Goal: Information Seeking & Learning: Learn about a topic

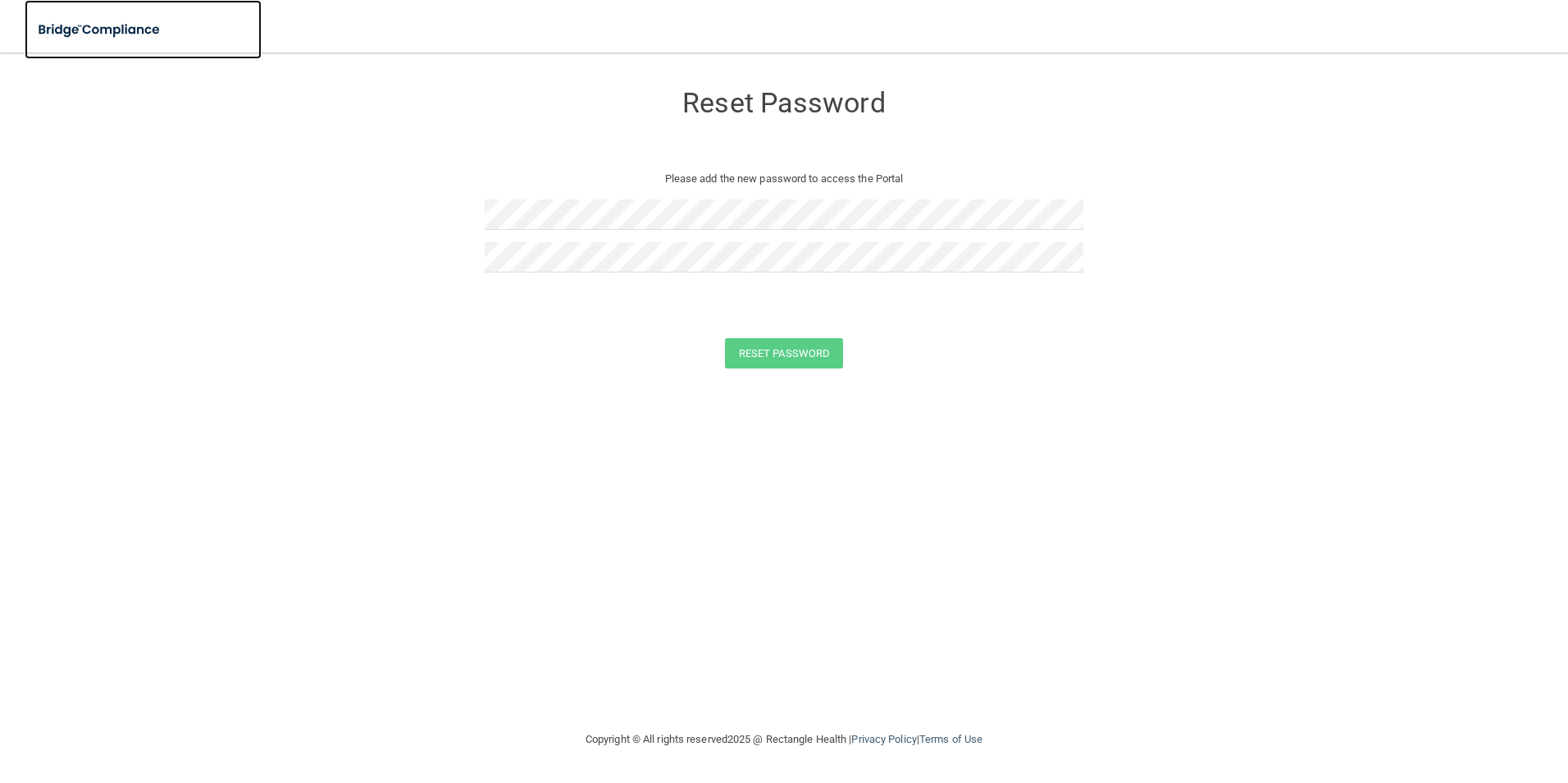
click at [81, 22] on img at bounding box center [100, 30] width 151 height 33
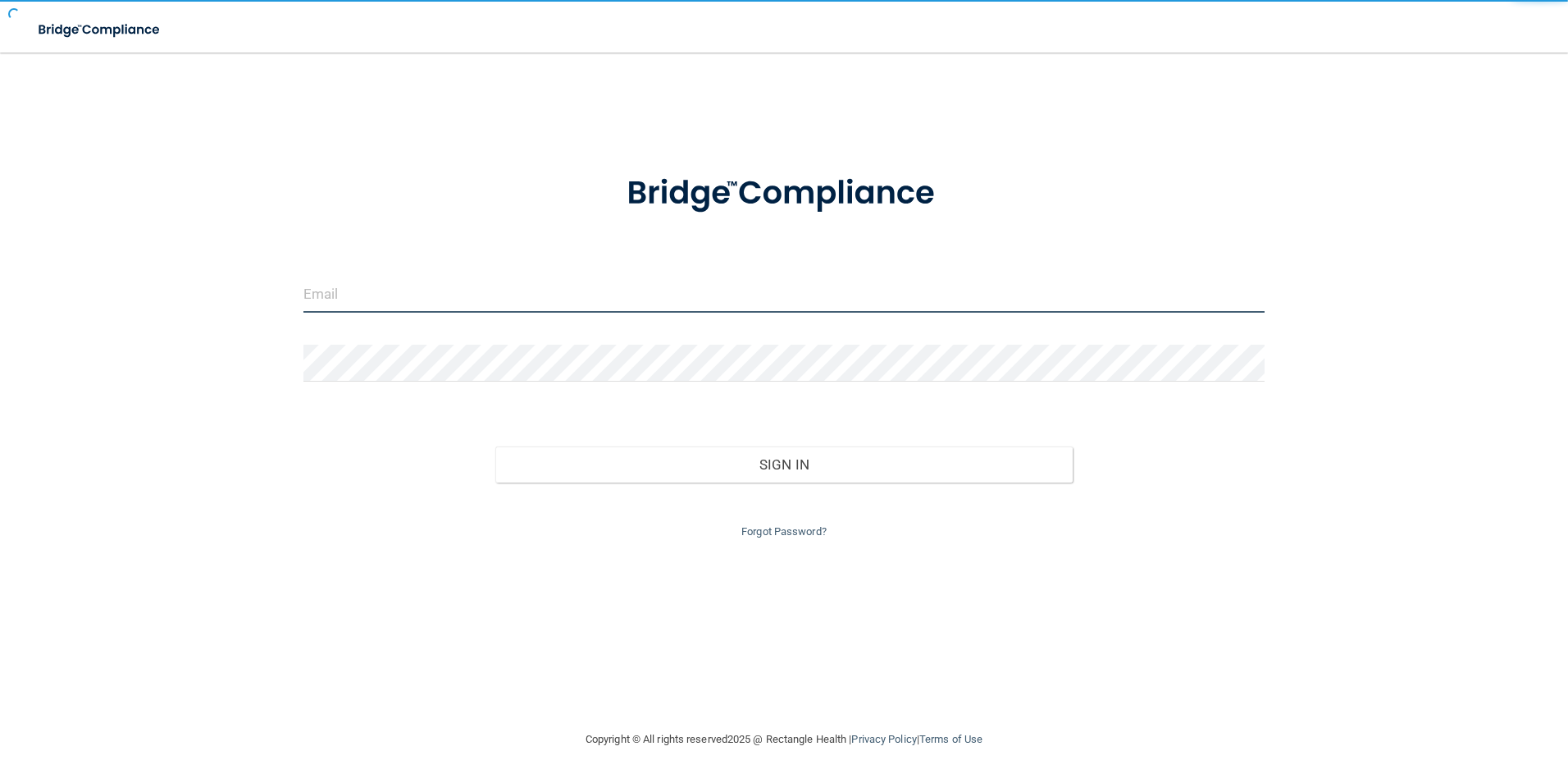
type input "[EMAIL_ADDRESS][DOMAIN_NAME]"
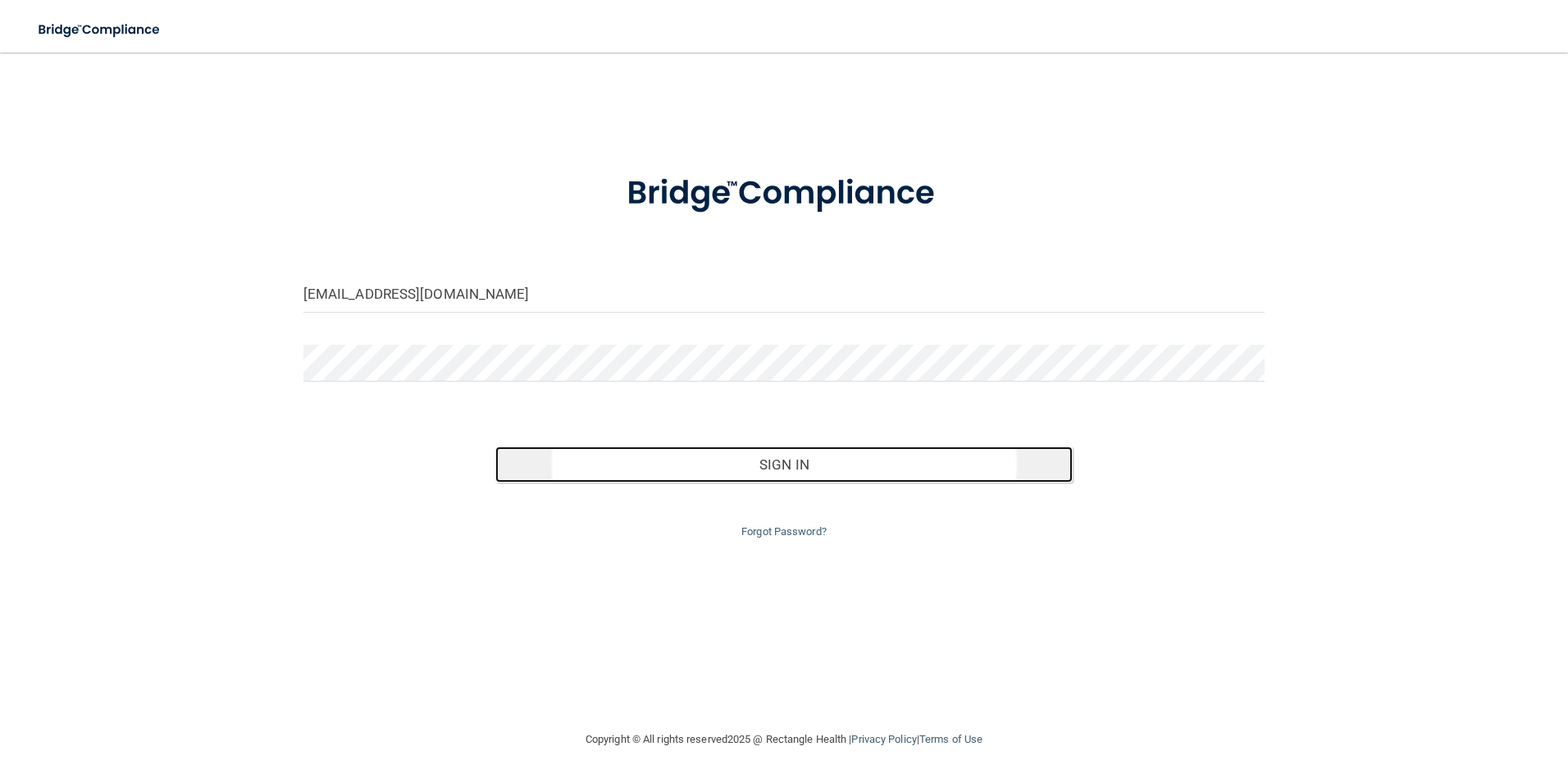
click at [798, 452] on button "Sign In" at bounding box center [784, 464] width 578 height 36
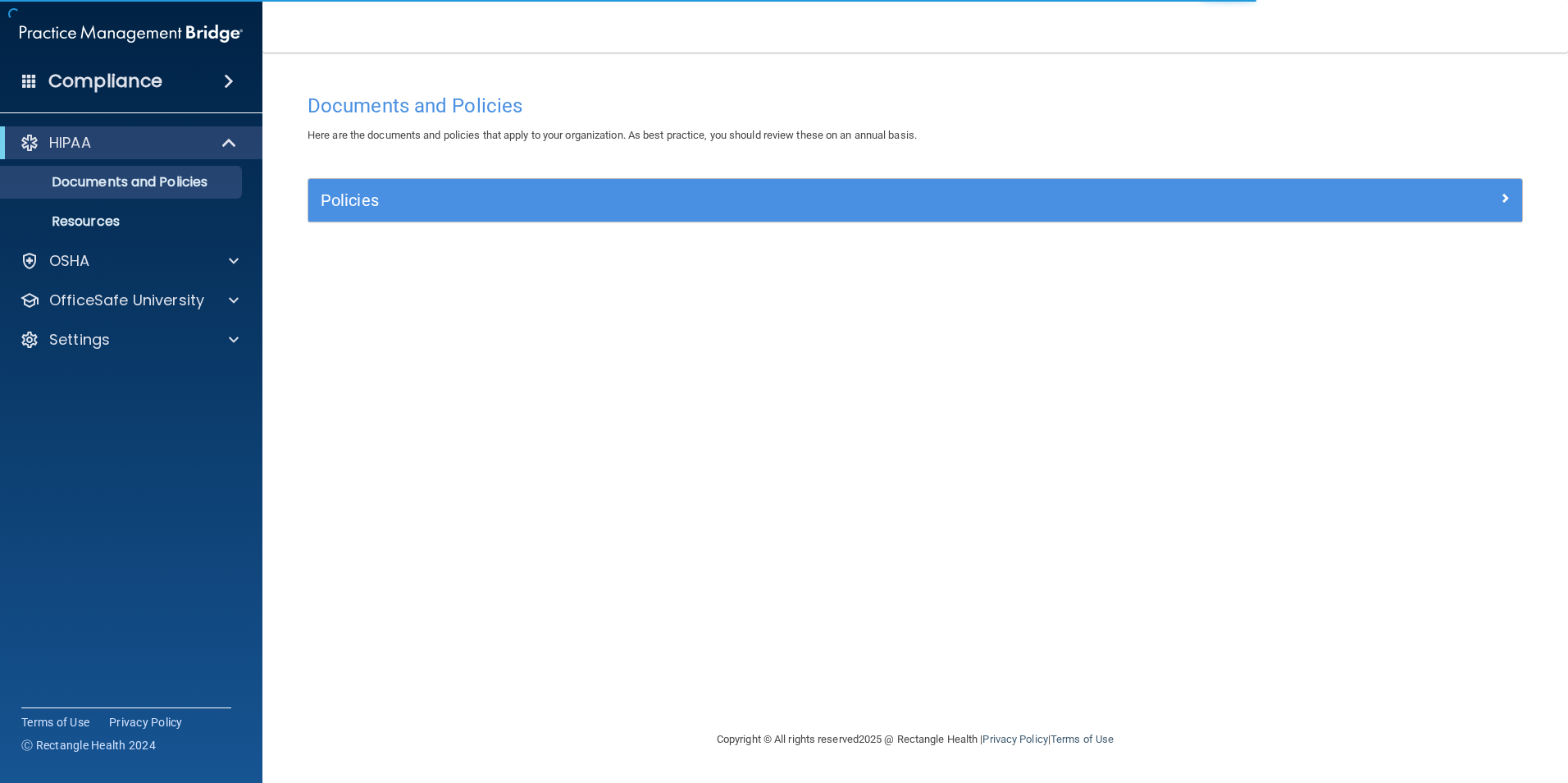
click at [596, 667] on div "Documents and Policies Here are the documents and policies that apply to your o…" at bounding box center [915, 408] width 1240 height 644
click at [194, 298] on p "OfficeSafe University" at bounding box center [127, 301] width 155 height 20
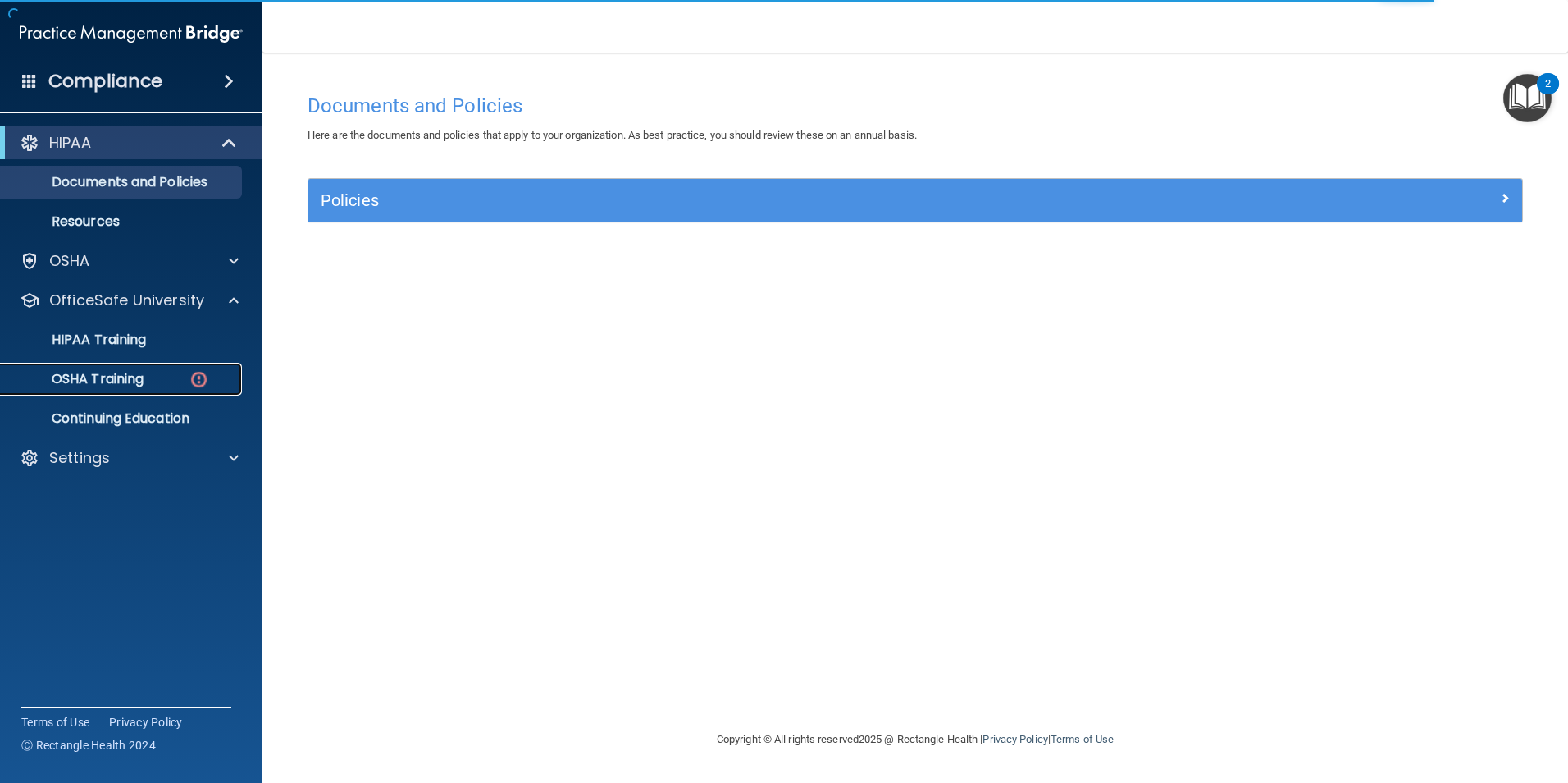
click at [173, 385] on div "OSHA Training" at bounding box center [122, 379] width 224 height 16
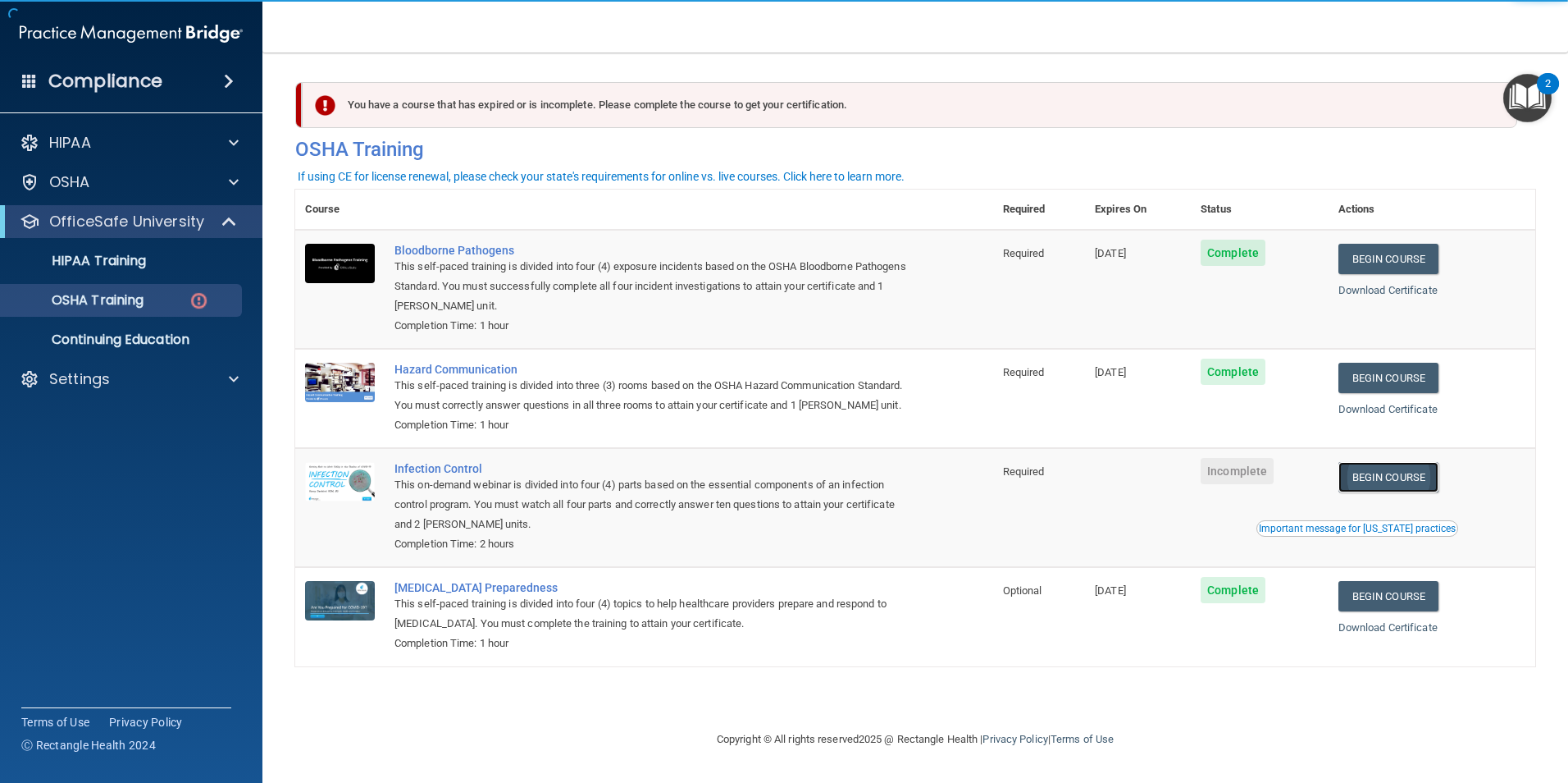
click at [1393, 492] on link "Begin Course" at bounding box center [1388, 477] width 100 height 31
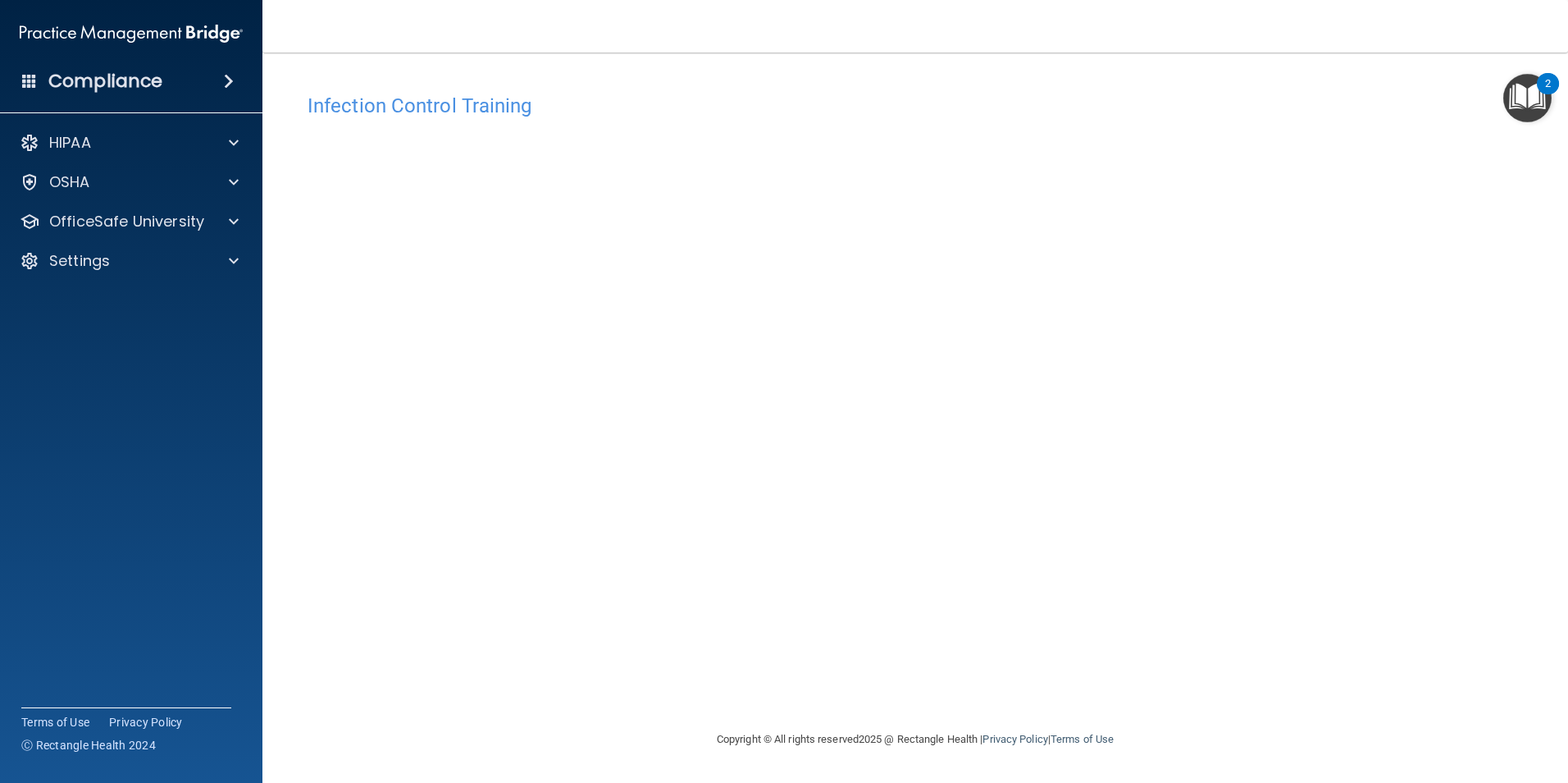
click at [1236, 218] on div "Infection Control Training This course doesn’t expire until . Are you sure you …" at bounding box center [915, 408] width 1240 height 644
click at [1351, 331] on div "Infection Control Training This course doesn’t expire until . Are you sure you …" at bounding box center [915, 408] width 1240 height 644
click at [1402, 226] on div "Infection Control Training This course doesn’t expire until . Are you sure you …" at bounding box center [915, 408] width 1240 height 644
click at [860, 32] on nav "Toggle navigation Hannah Kearns hkearns@christiancounseling.org Manage My Enter…" at bounding box center [915, 26] width 1305 height 52
click at [1184, 97] on h4 "Infection Control Training" at bounding box center [915, 106] width 1215 height 22
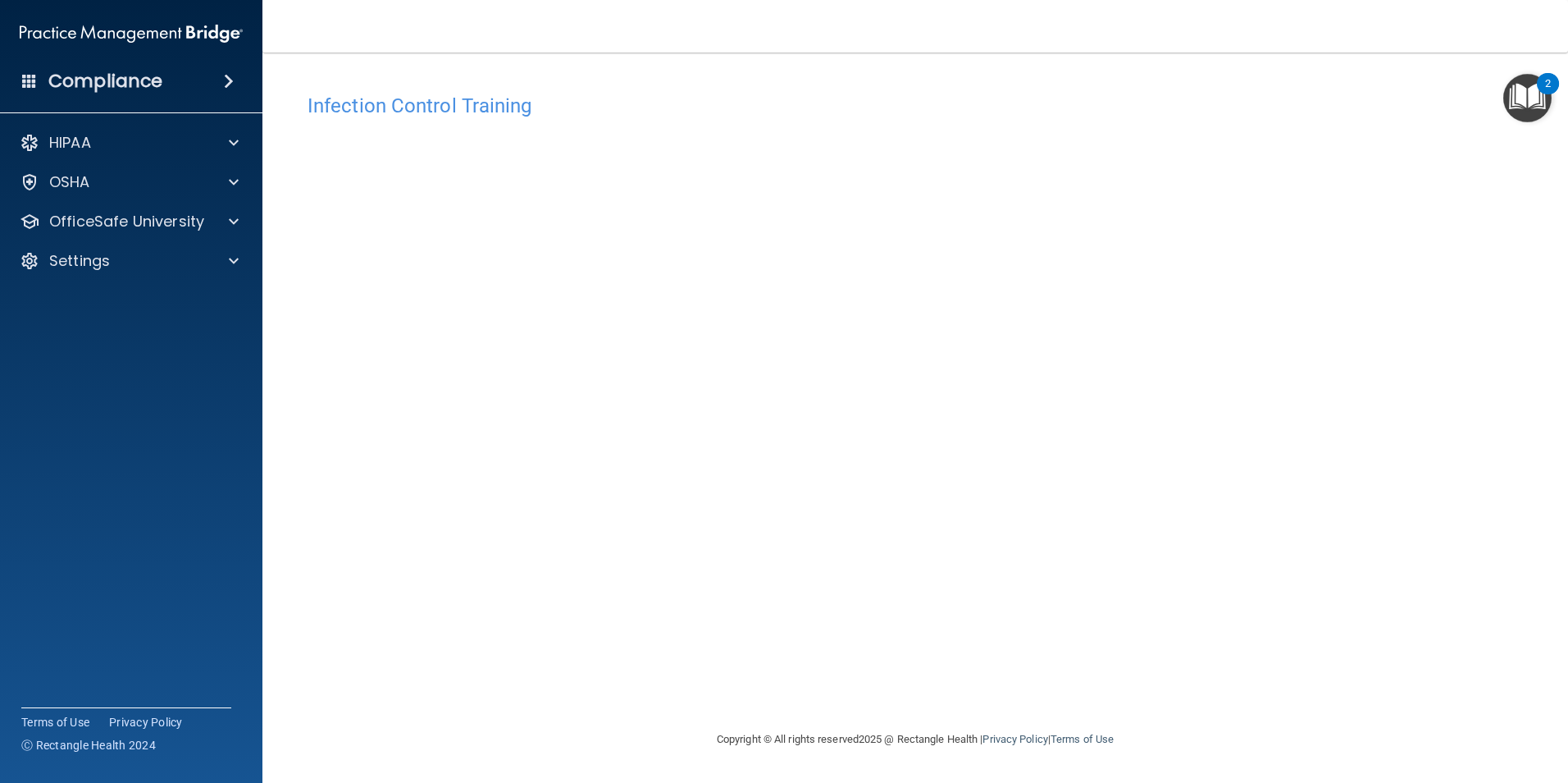
click at [565, 659] on div "Infection Control Training This course doesn’t expire until . Are you sure you …" at bounding box center [915, 408] width 1240 height 644
click at [703, 92] on div "Infection Control Training" at bounding box center [915, 105] width 1240 height 40
click at [1220, 515] on div "Infection Control Training This course doesn’t expire until . Are you sure you …" at bounding box center [915, 408] width 1240 height 644
click at [1221, 512] on div "Infection Control Training This course doesn’t expire until . Are you sure you …" at bounding box center [915, 408] width 1240 height 644
click at [1314, 487] on div "Infection Control Training This course doesn’t expire until . Are you sure you …" at bounding box center [915, 408] width 1240 height 644
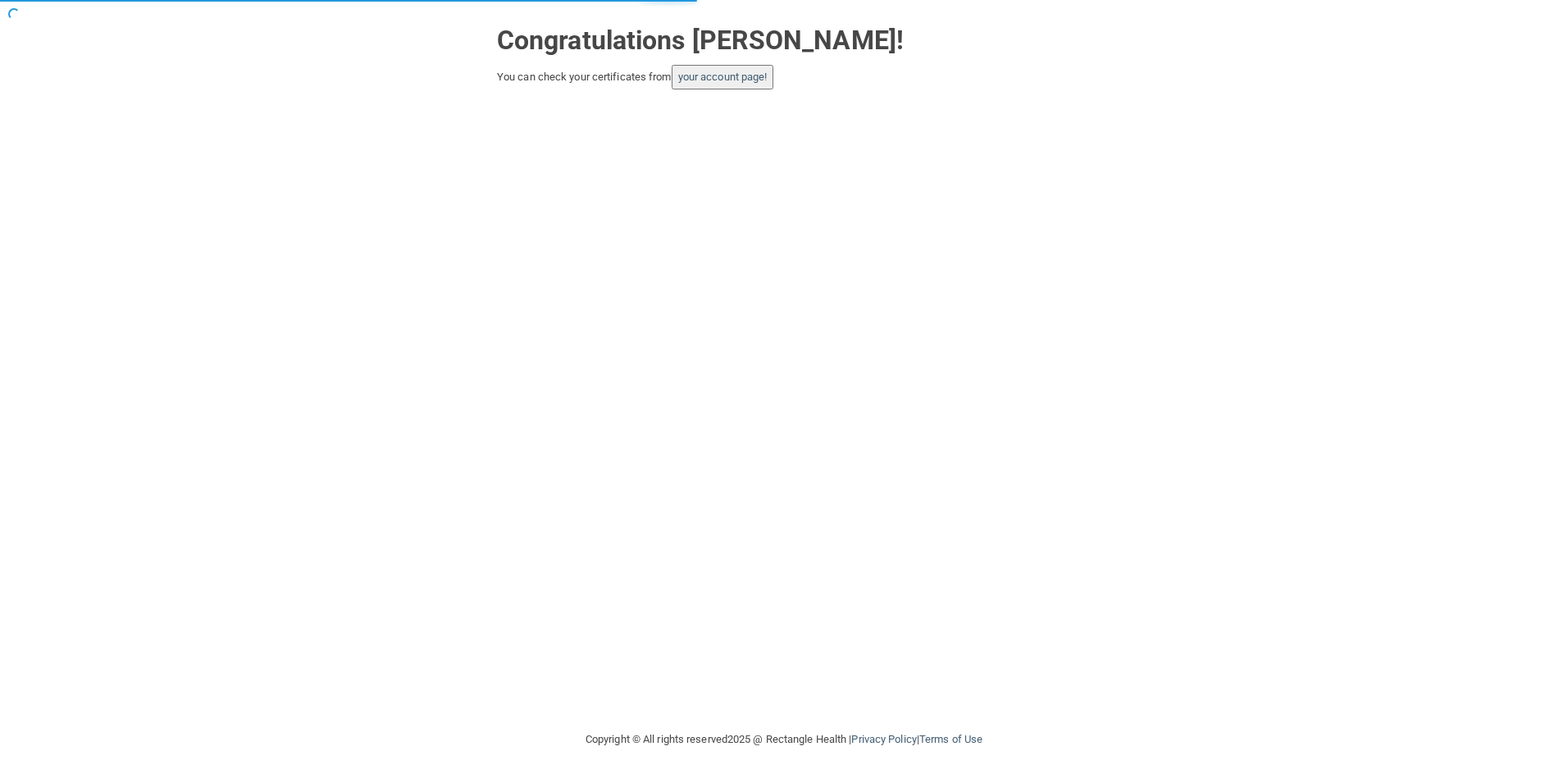
click at [749, 84] on button "your account page!" at bounding box center [723, 76] width 103 height 24
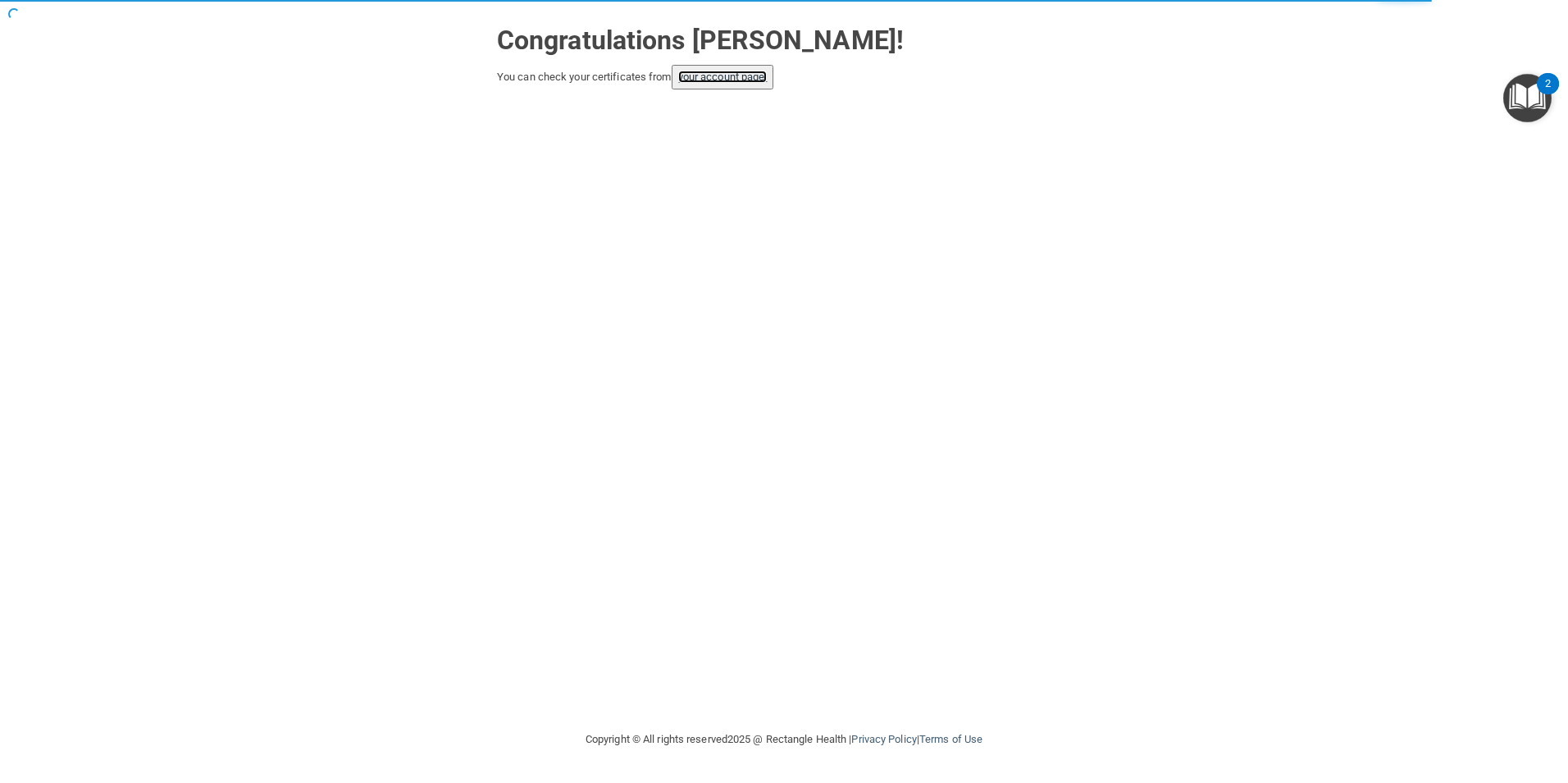
click at [751, 77] on link "your account page!" at bounding box center [722, 76] width 89 height 13
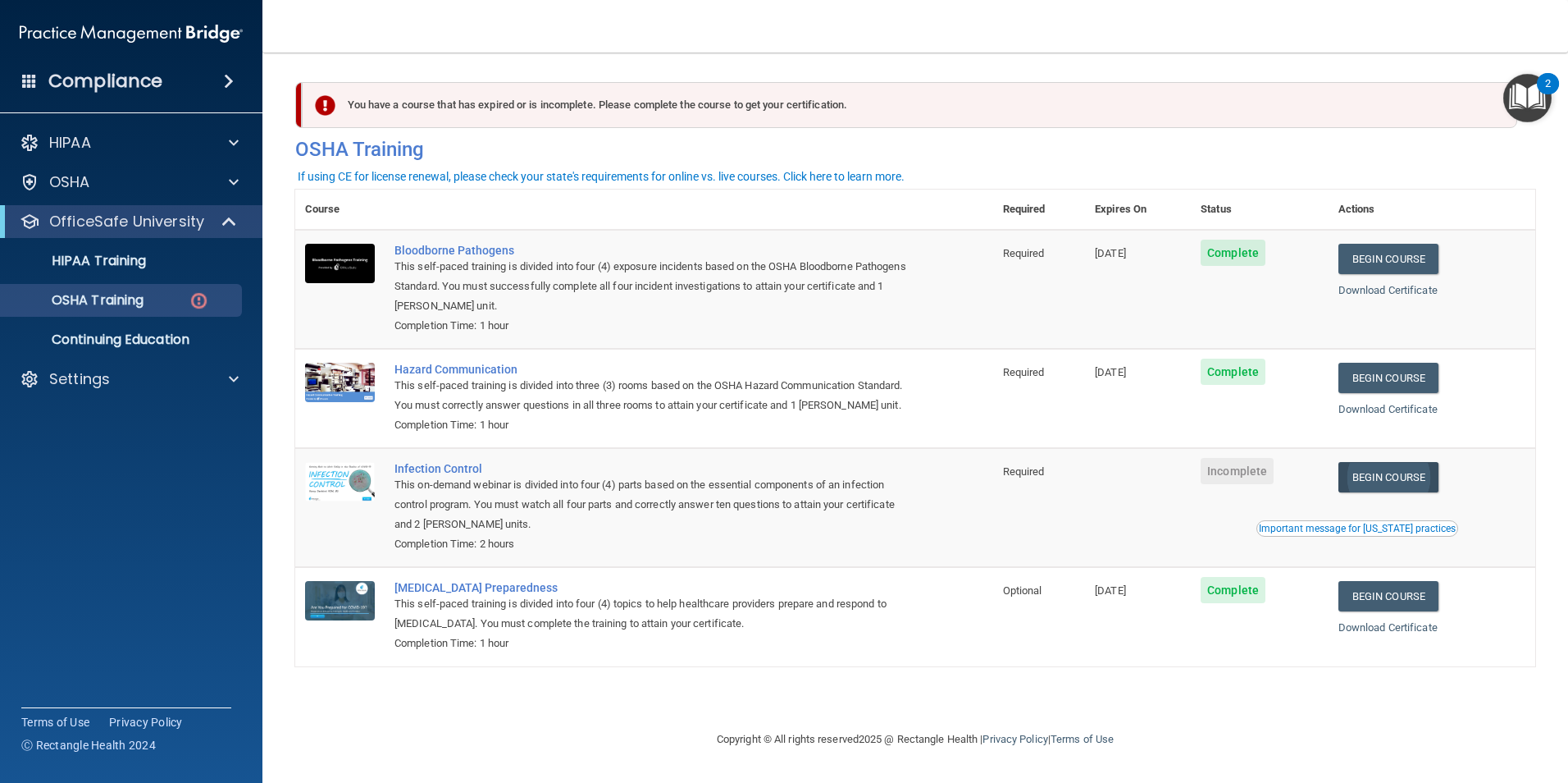
click at [1388, 486] on link "Begin Course" at bounding box center [1388, 477] width 100 height 31
click at [1373, 490] on link "Begin Course" at bounding box center [1388, 477] width 100 height 31
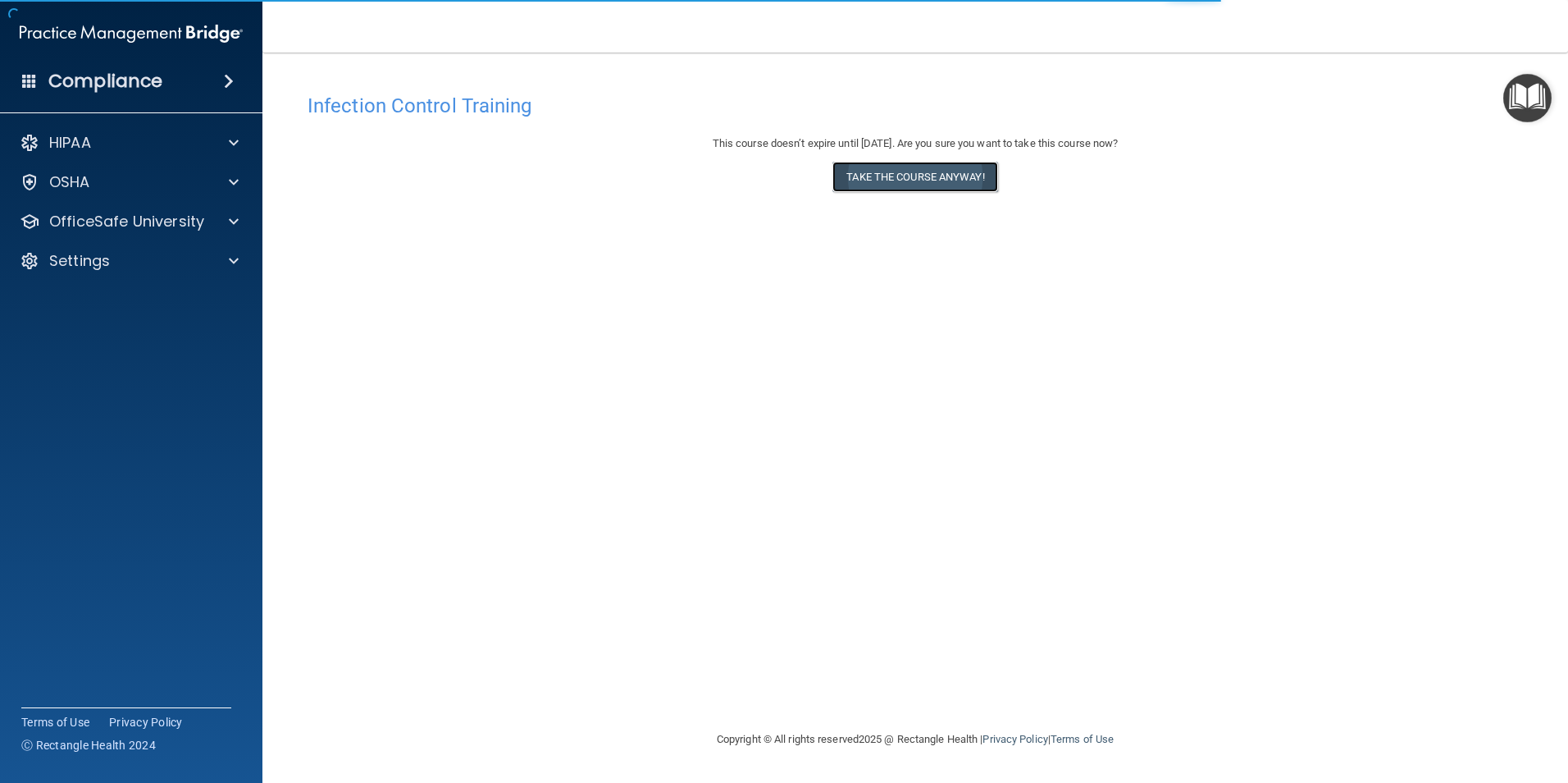
click at [919, 181] on button "Take the course anyway!" at bounding box center [914, 177] width 165 height 31
click at [834, 405] on div "Infection Control Training This course doesn’t expire until 08/28/2026. Are you…" at bounding box center [915, 408] width 1240 height 644
click at [867, 172] on button "Take the course anyway!" at bounding box center [914, 177] width 165 height 31
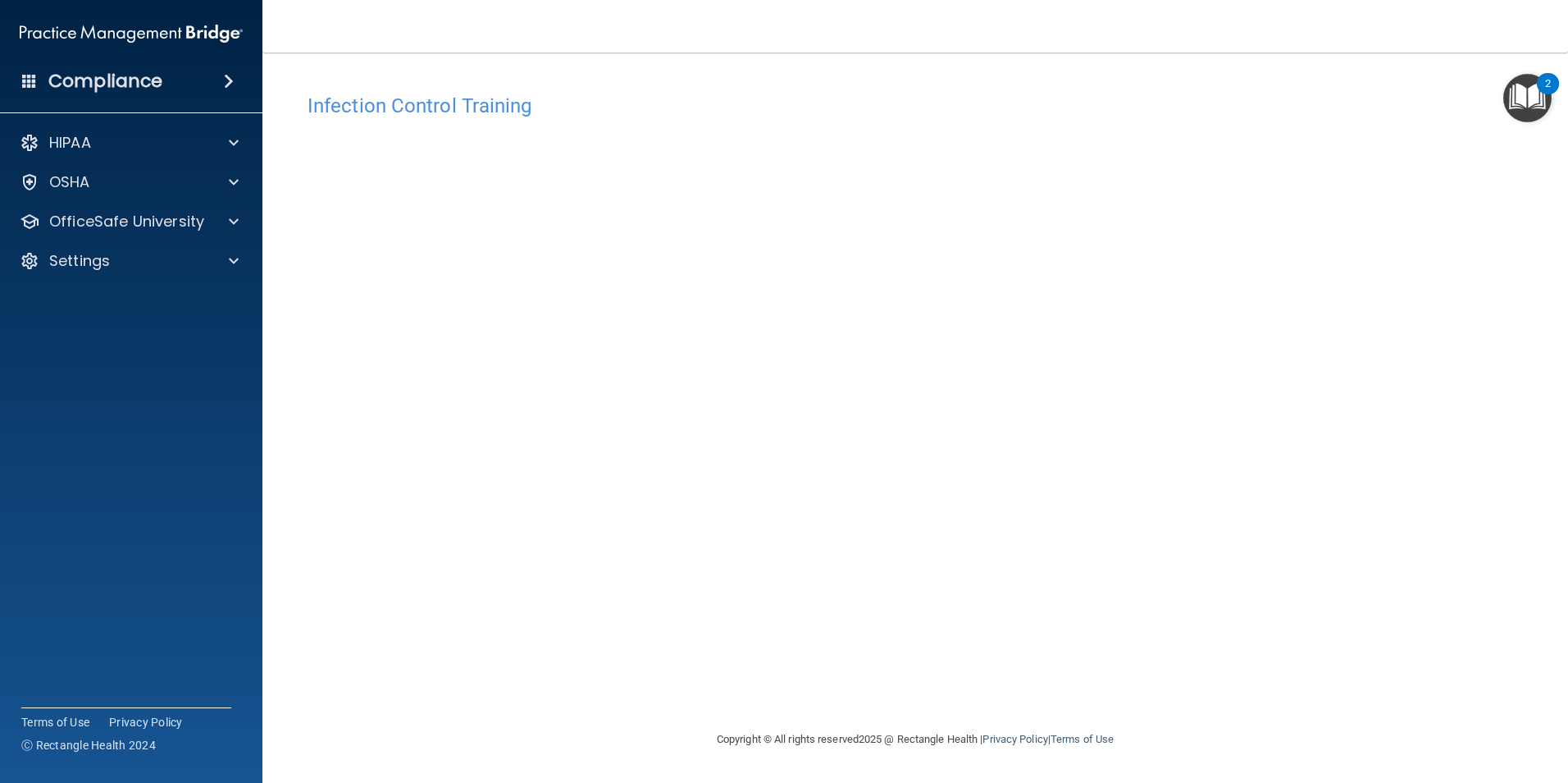
click at [1230, 484] on div "Infection Control Training This course doesn’t expire until 08/28/2026. Are you…" at bounding box center [915, 408] width 1240 height 644
click at [1245, 504] on div "Infection Control Training This course doesn’t expire until 08/28/2026. Are you…" at bounding box center [915, 408] width 1240 height 644
click at [1337, 418] on div "Infection Control Training This course doesn’t expire until 08/28/2026. Are you…" at bounding box center [915, 408] width 1240 height 644
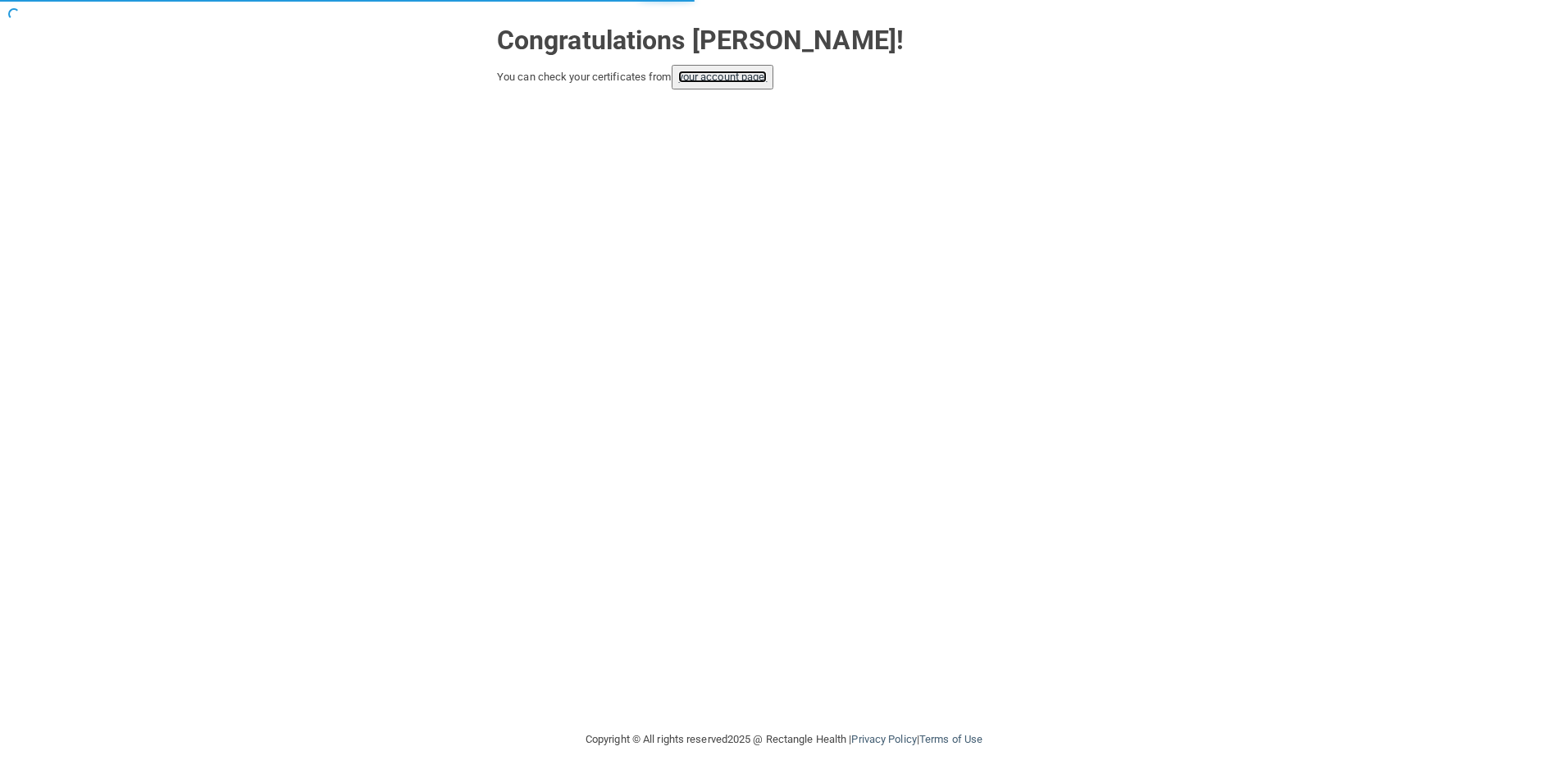
click at [738, 77] on link "your account page!" at bounding box center [722, 76] width 89 height 13
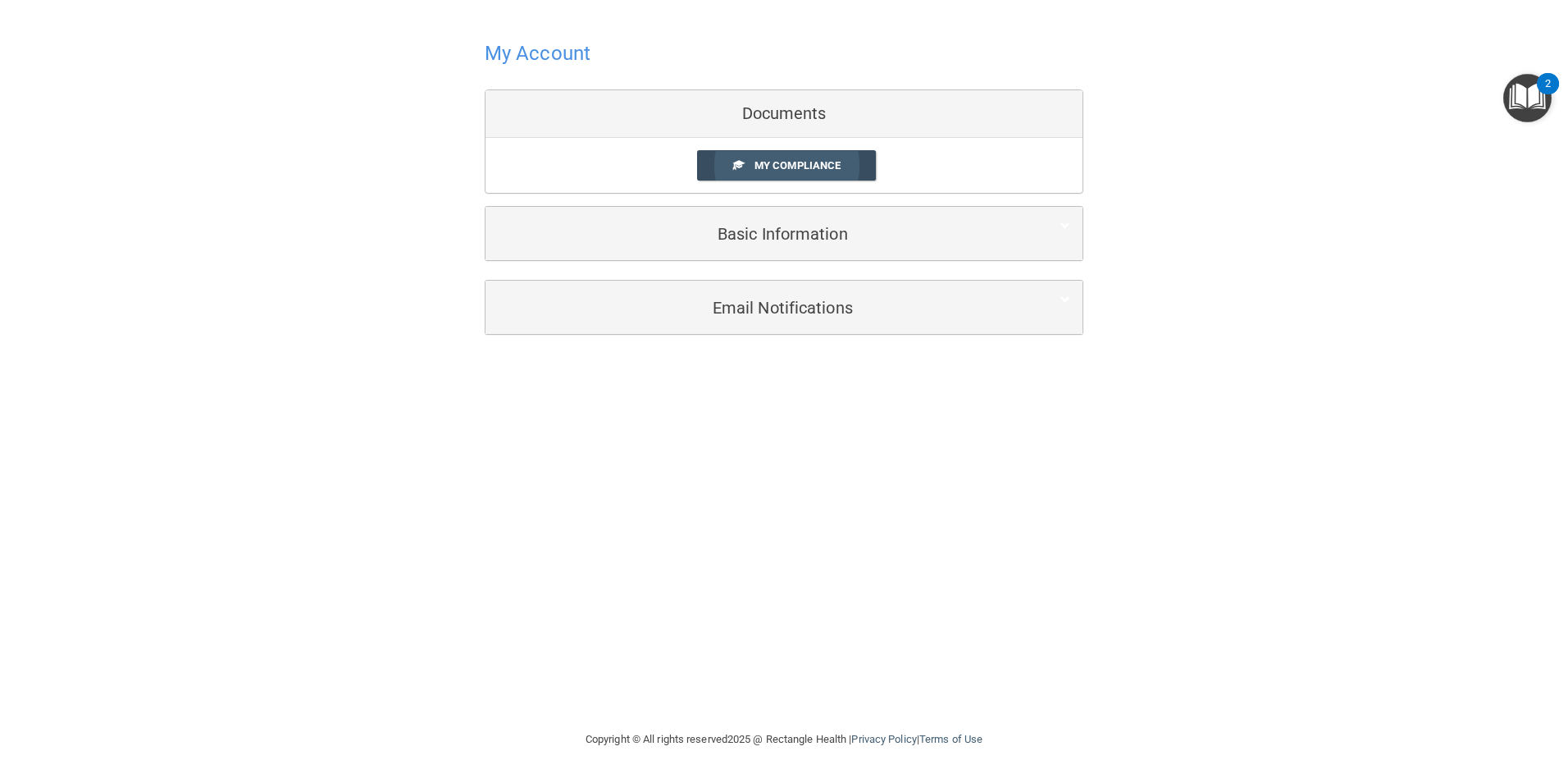
click at [804, 160] on span "My Compliance" at bounding box center [798, 166] width 86 height 13
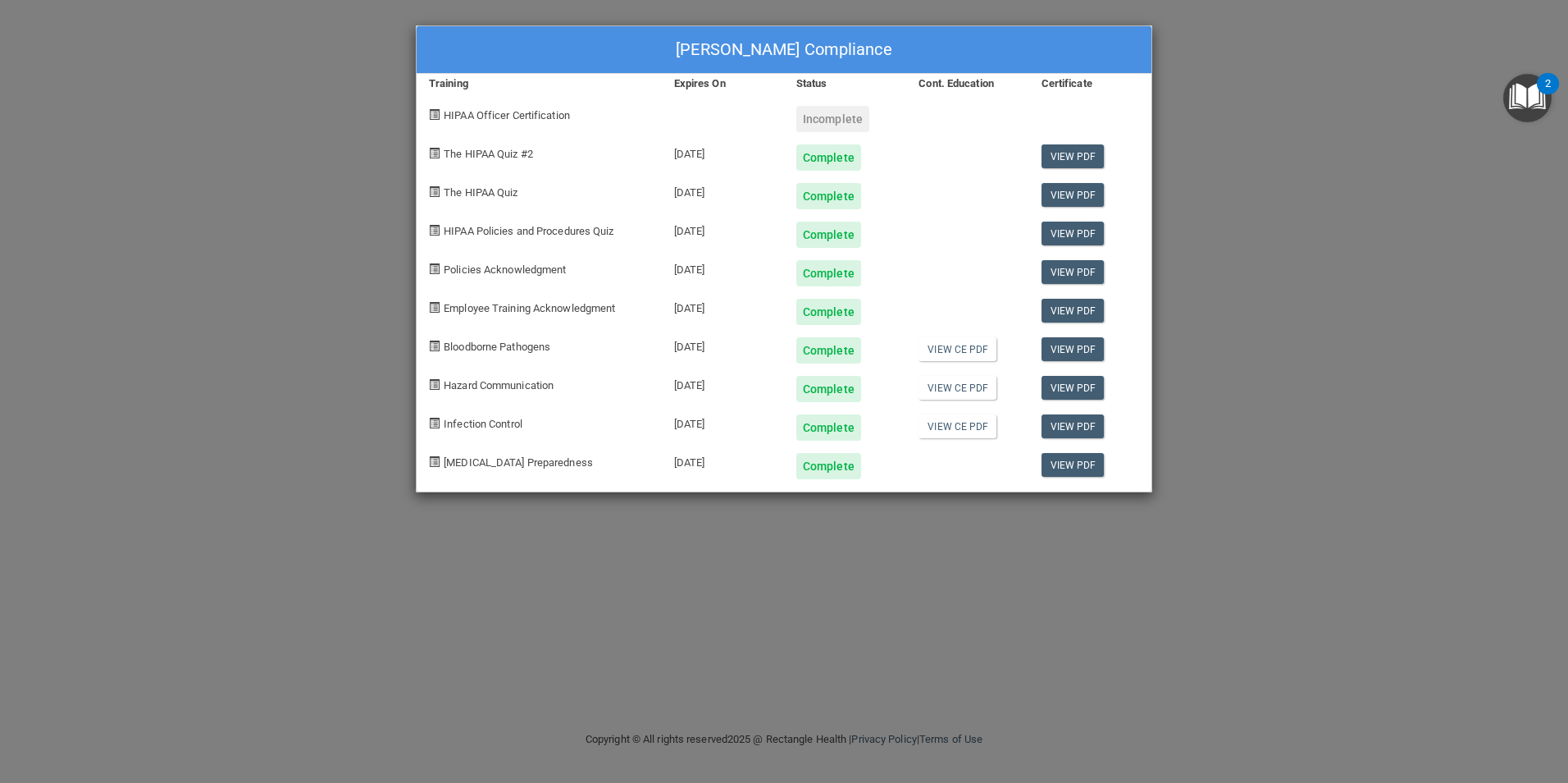
click at [1146, 570] on div "[PERSON_NAME] Compliance Training Expires On Status Cont. Education Certificate…" at bounding box center [784, 392] width 1568 height 783
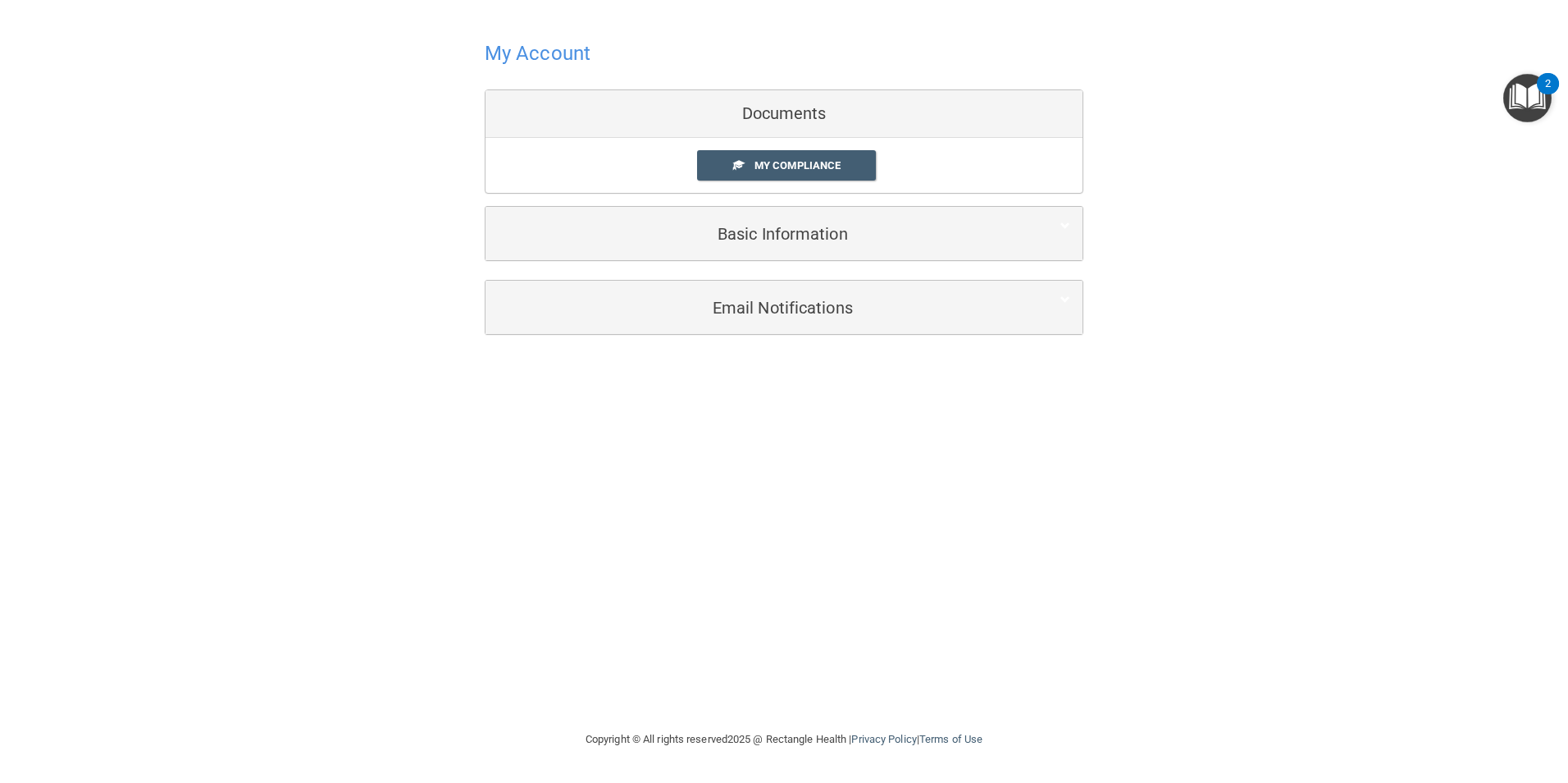
drag, startPoint x: 1102, startPoint y: 654, endPoint x: 1044, endPoint y: 536, distance: 131.5
click at [1101, 654] on div "My Account Documents My Compliance My Compliance My BAA Basic Information Full …" at bounding box center [784, 364] width 1502 height 697
click at [1526, 100] on img "Open Resource Center, 2 new notifications" at bounding box center [1528, 98] width 49 height 49
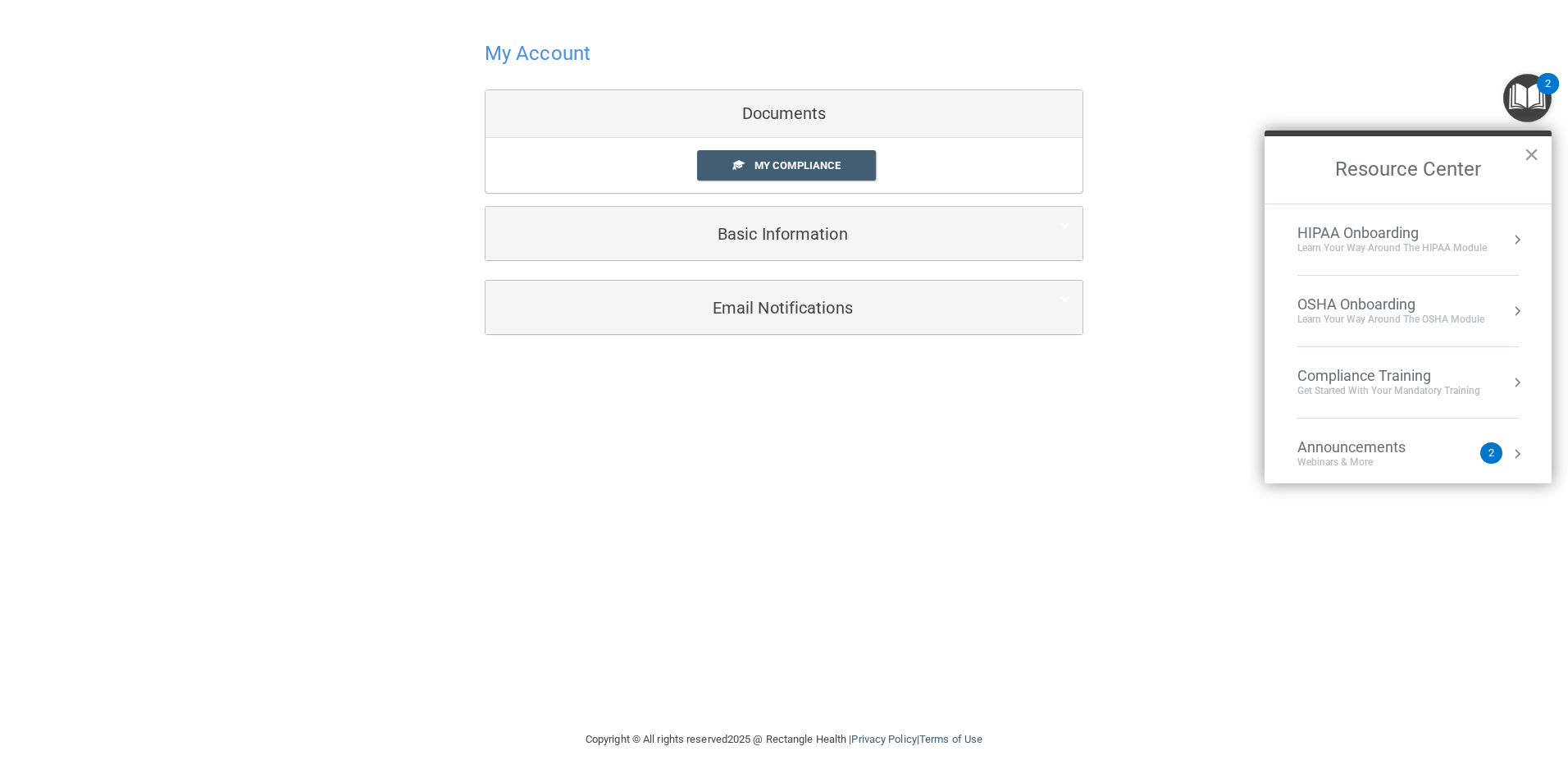
click at [1537, 158] on button "×" at bounding box center [1531, 154] width 15 height 26
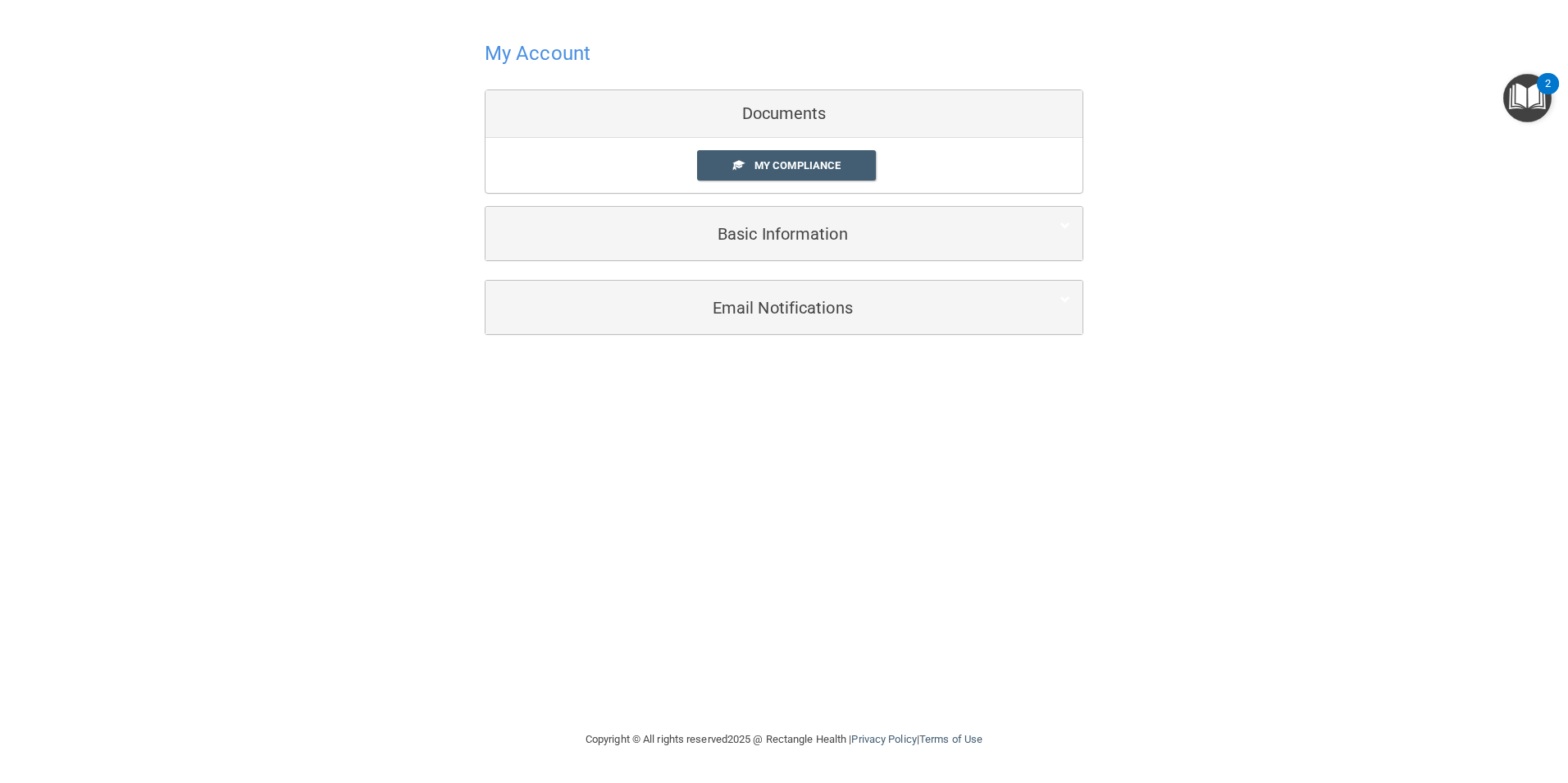
click at [791, 595] on div "My Account Documents My Compliance My Compliance My BAA Basic Information Full …" at bounding box center [784, 364] width 1502 height 697
click at [338, 228] on div "My Account Documents My Compliance My Compliance My BAA Basic Information Full …" at bounding box center [784, 184] width 1502 height 338
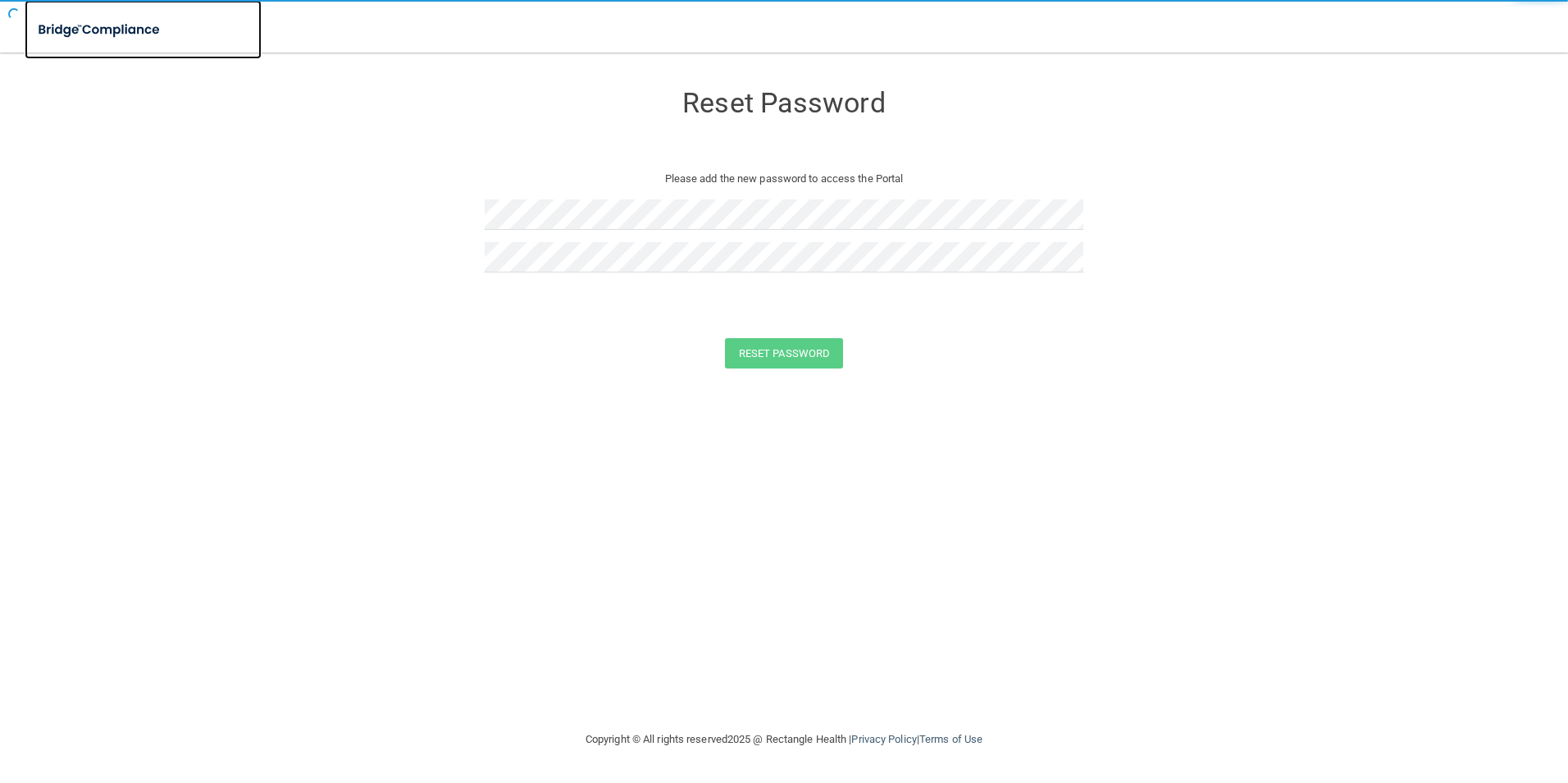
click at [125, 34] on img at bounding box center [100, 30] width 151 height 33
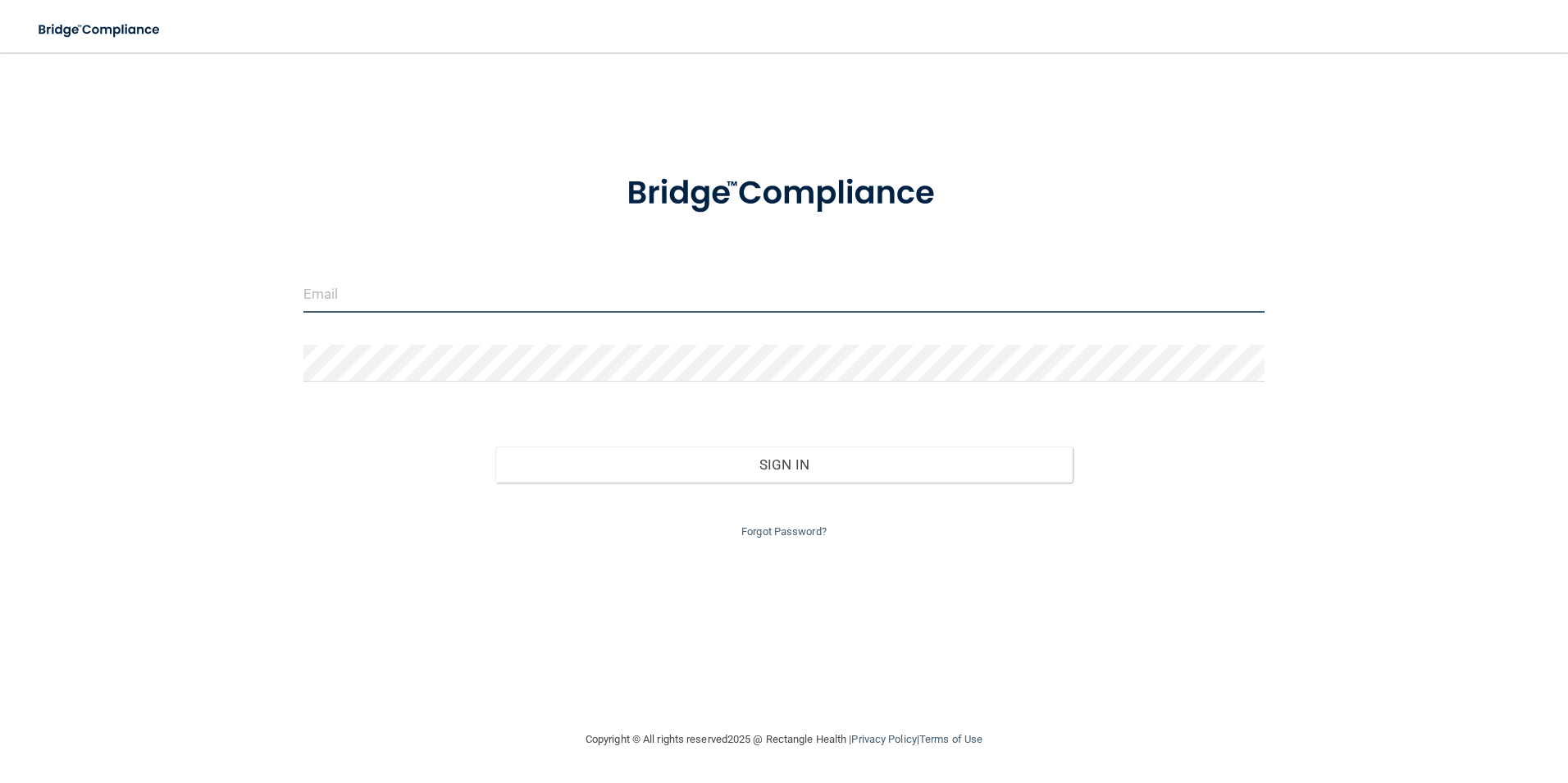
type input "[EMAIL_ADDRESS][DOMAIN_NAME]"
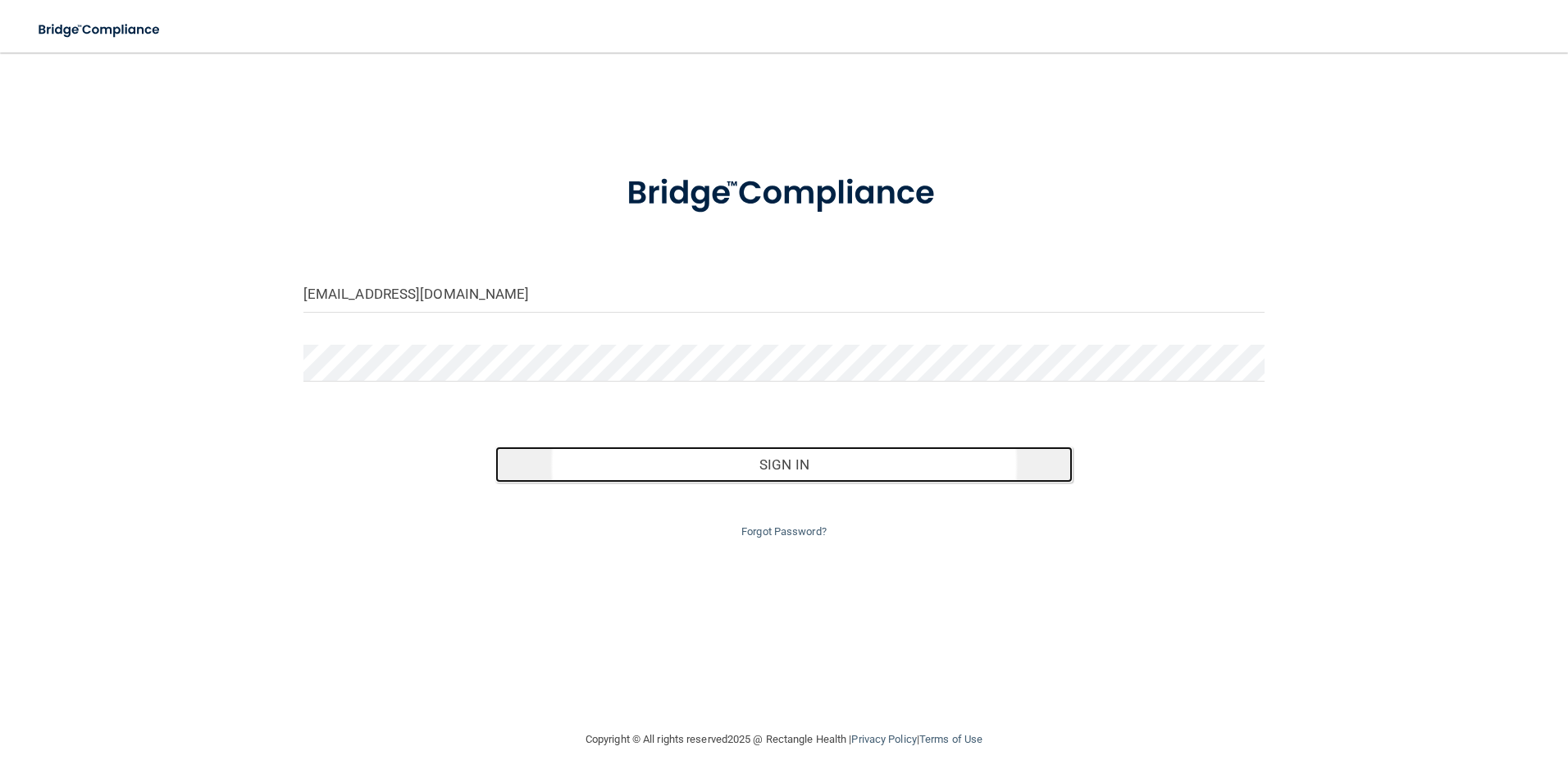
click at [682, 468] on button "Sign In" at bounding box center [784, 464] width 578 height 36
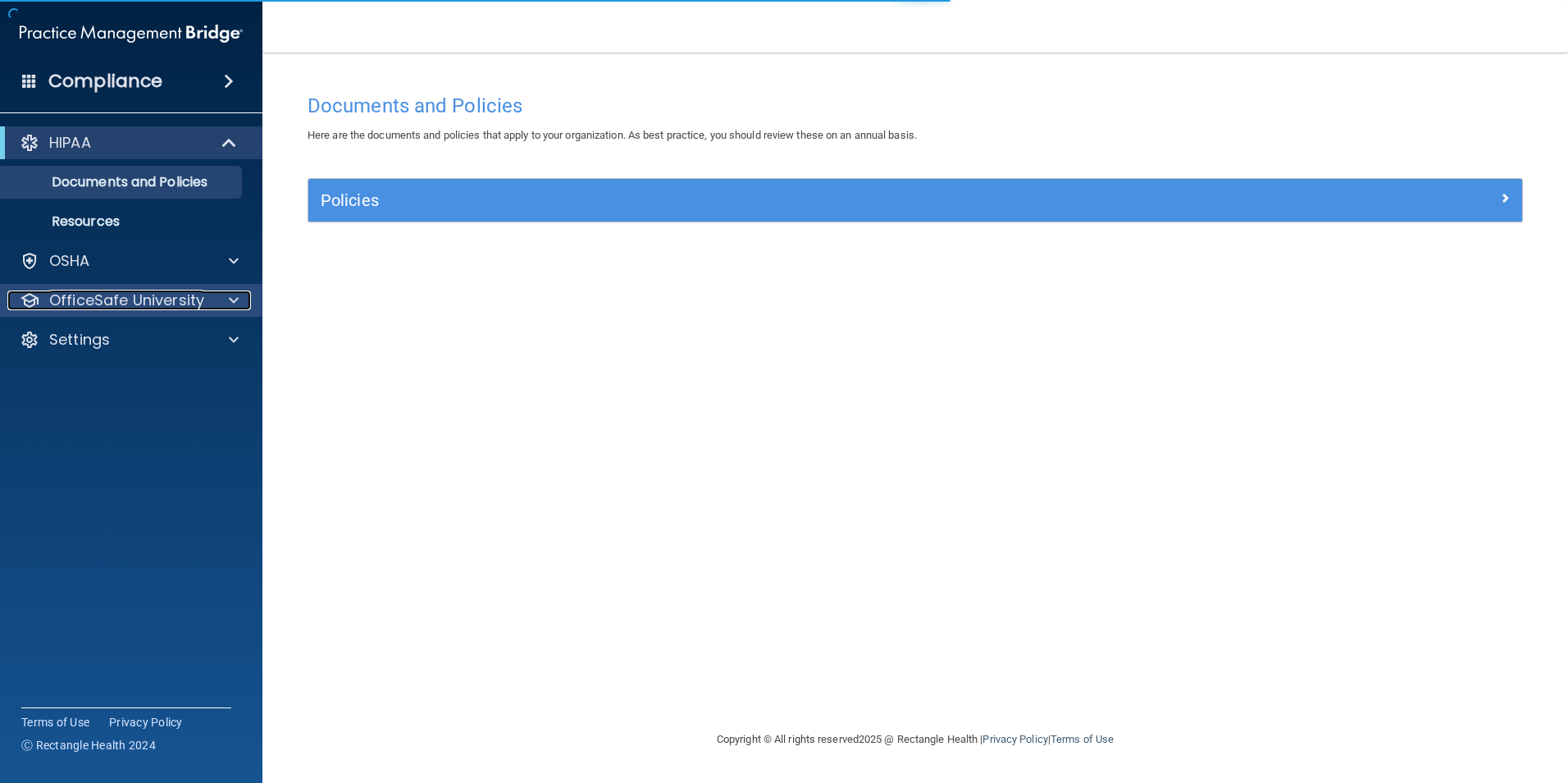
click at [168, 303] on p "OfficeSafe University" at bounding box center [127, 301] width 155 height 20
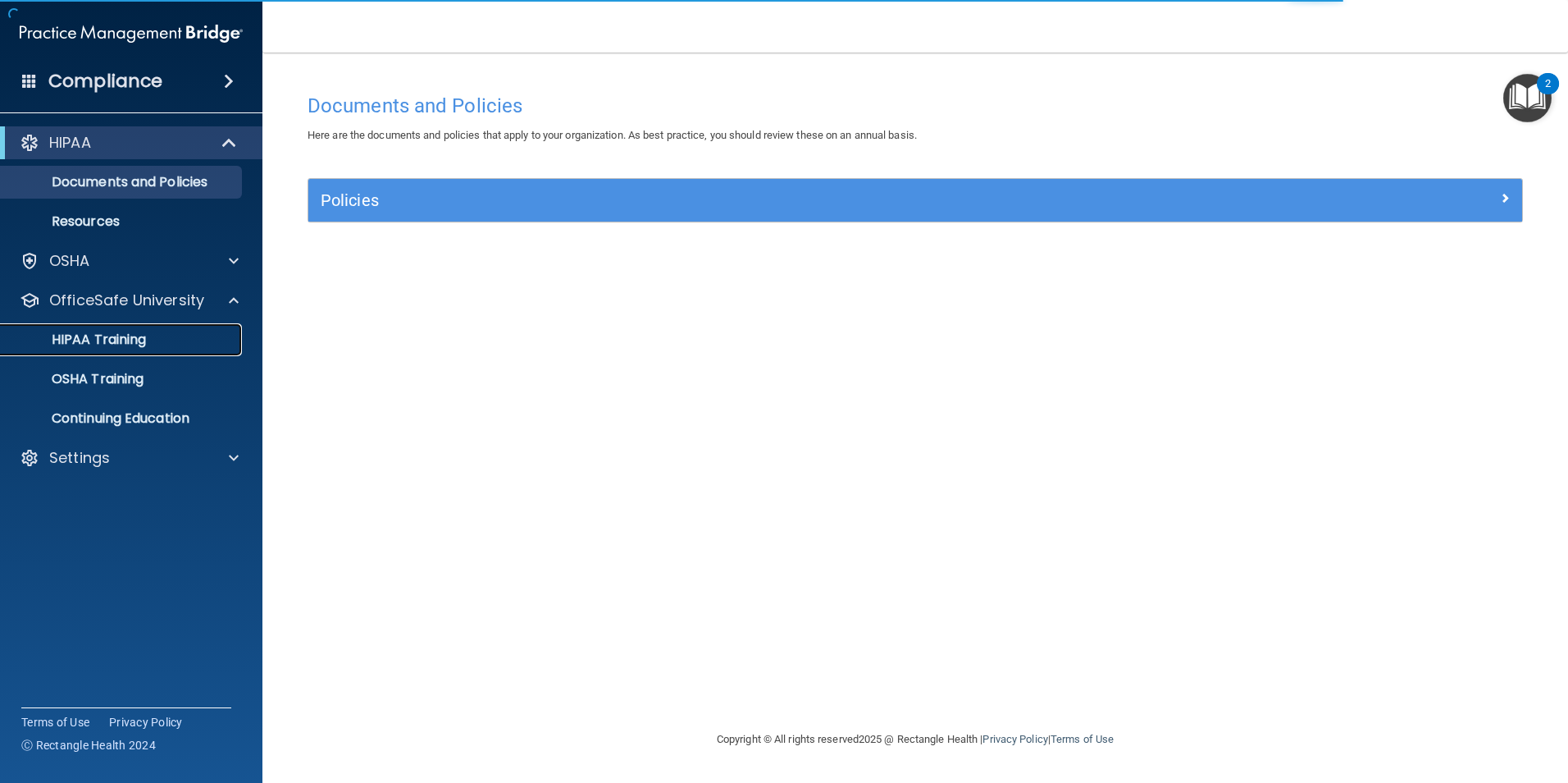
click at [199, 334] on div "HIPAA Training" at bounding box center [122, 339] width 224 height 16
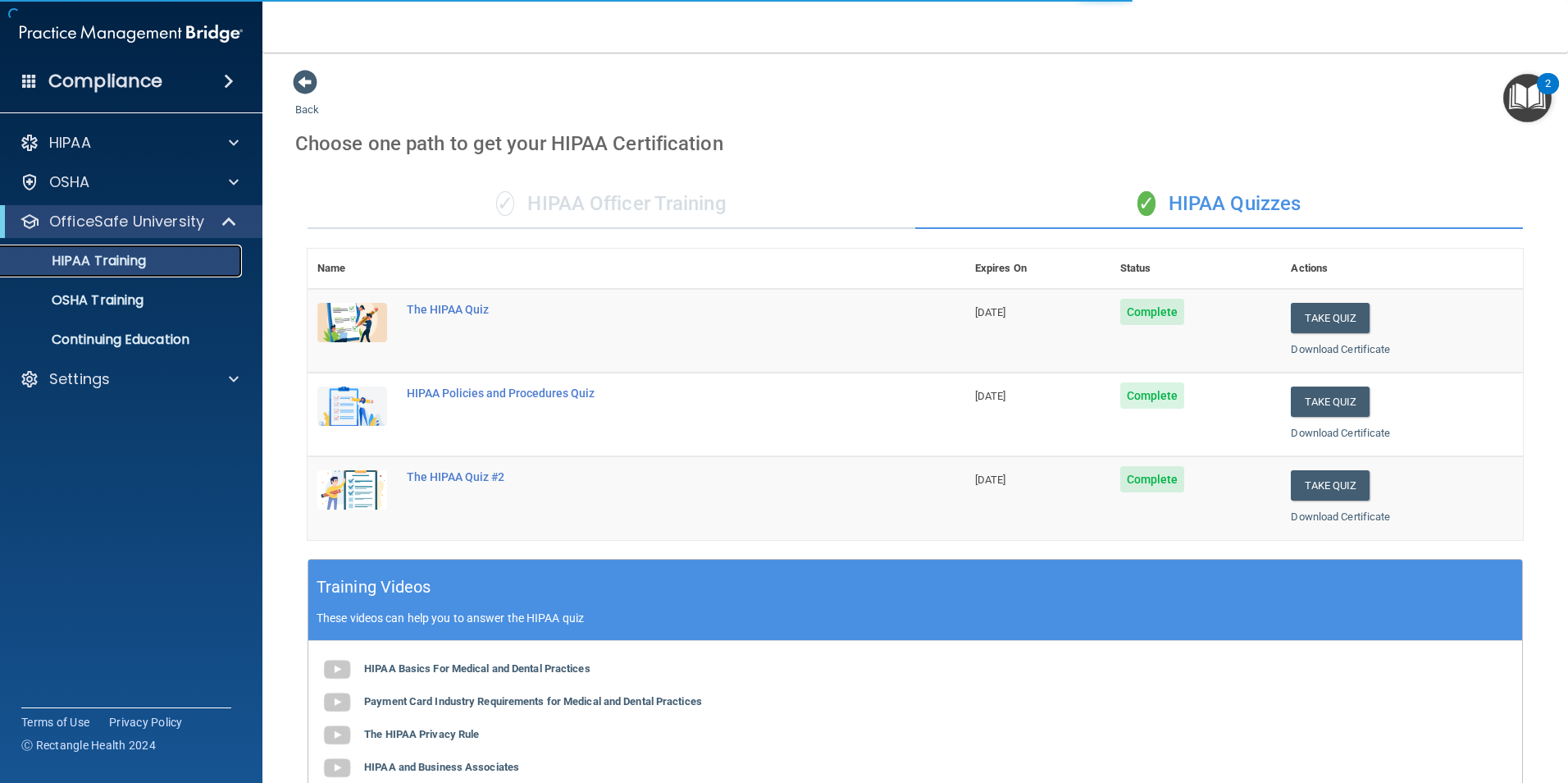
click at [183, 256] on div "HIPAA Training" at bounding box center [122, 261] width 224 height 16
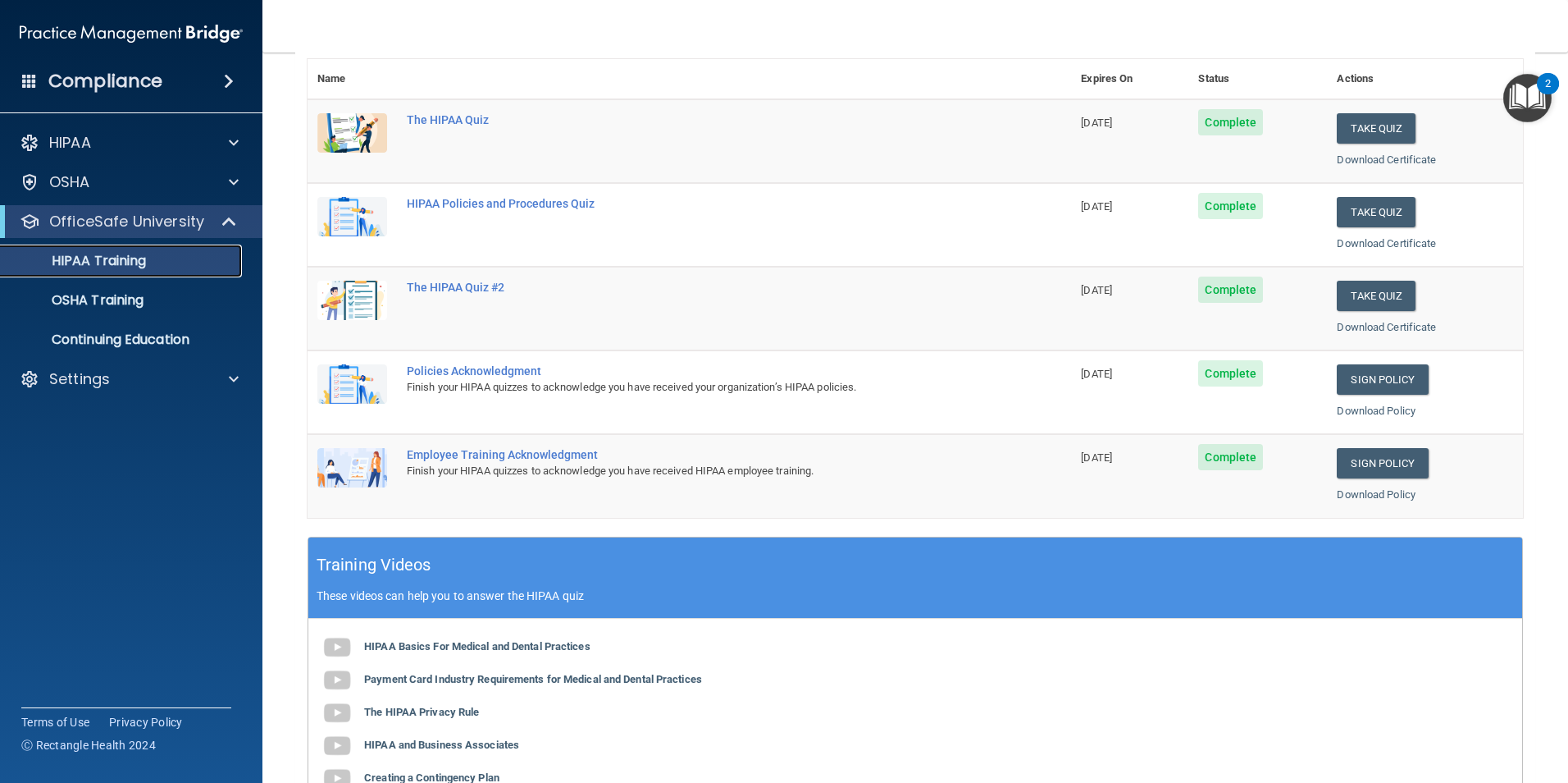
scroll to position [42, 0]
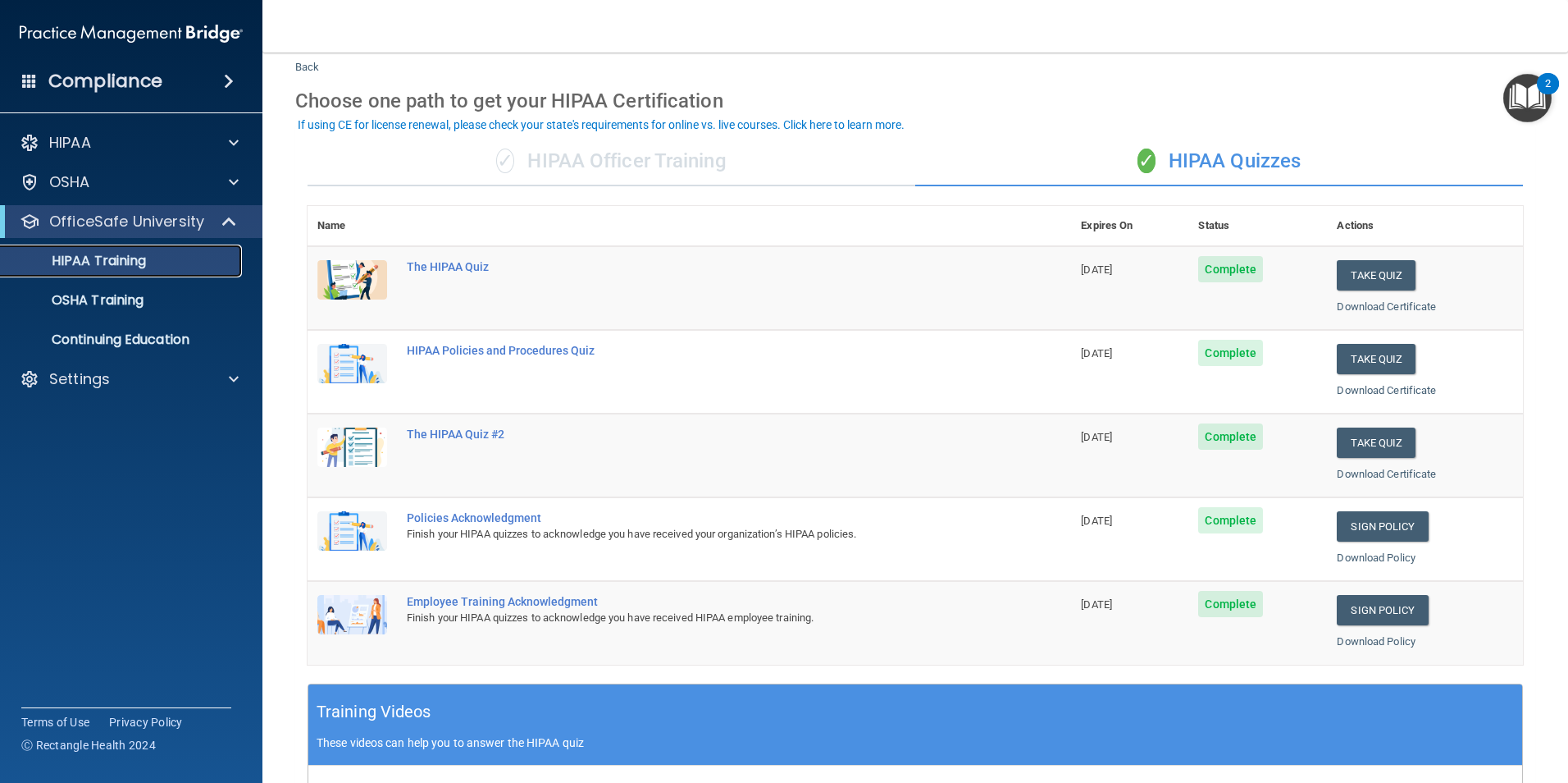
click at [181, 266] on div "HIPAA Training" at bounding box center [122, 261] width 224 height 16
click at [157, 299] on div "OSHA Training" at bounding box center [122, 301] width 224 height 16
